Goal: Information Seeking & Learning: Understand process/instructions

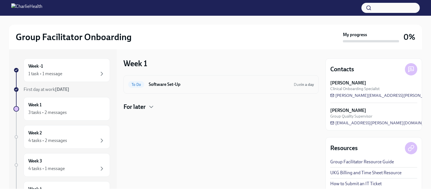
click at [160, 83] on h6 "Software Set-Up" at bounding box center [219, 84] width 141 height 6
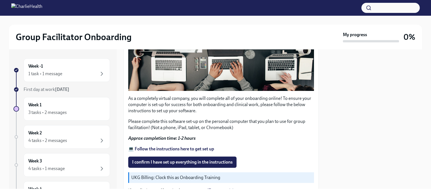
scroll to position [169, 0]
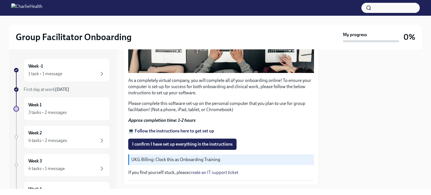
click at [160, 129] on strong "💻 Follow the instructions here to get set up" at bounding box center [171, 130] width 86 height 5
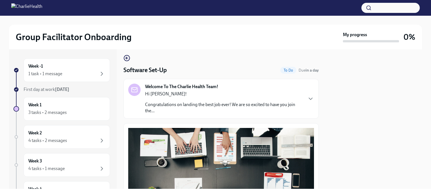
scroll to position [0, 0]
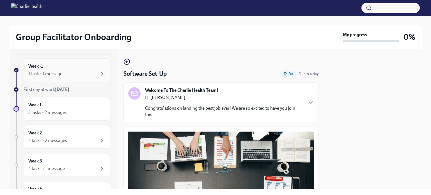
click at [48, 74] on div "1 task • 1 message" at bounding box center [45, 74] width 34 height 6
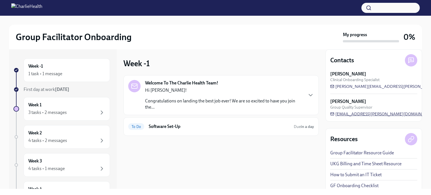
scroll to position [13, 0]
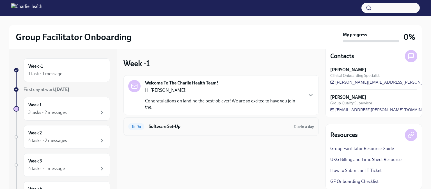
click at [167, 128] on h6 "Software Set-Up" at bounding box center [219, 127] width 141 height 6
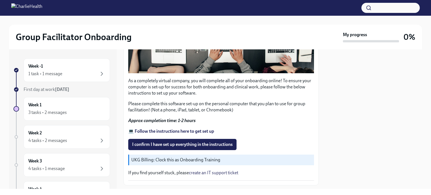
scroll to position [169, 0]
click at [174, 157] on p "UKG Billing: Clock this as Onboarding Training" at bounding box center [221, 160] width 181 height 6
click at [162, 129] on strong "💻 Follow the instructions here to get set up" at bounding box center [171, 130] width 86 height 5
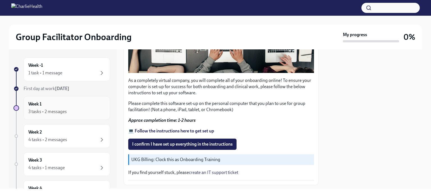
scroll to position [0, 0]
click at [42, 73] on div "1 task • 1 message" at bounding box center [45, 74] width 34 height 6
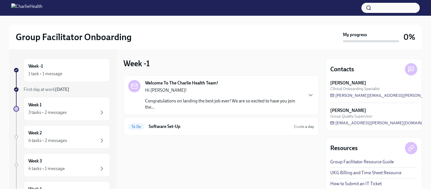
click at [46, 88] on span "First day at work [DATE]" at bounding box center [47, 89] width 46 height 5
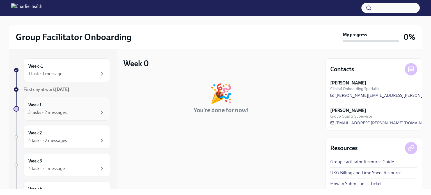
click at [33, 105] on h6 "Week 1" at bounding box center [34, 105] width 13 height 6
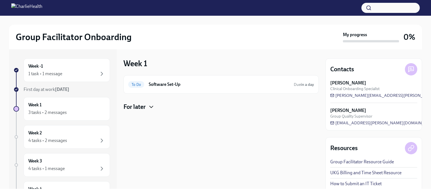
click at [152, 106] on icon "button" at bounding box center [151, 107] width 7 height 7
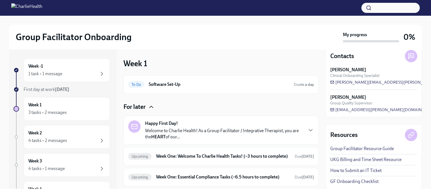
click at [18, 8] on img at bounding box center [26, 7] width 31 height 9
click at [39, 10] on img at bounding box center [26, 7] width 31 height 9
